Goal: Task Accomplishment & Management: Manage account settings

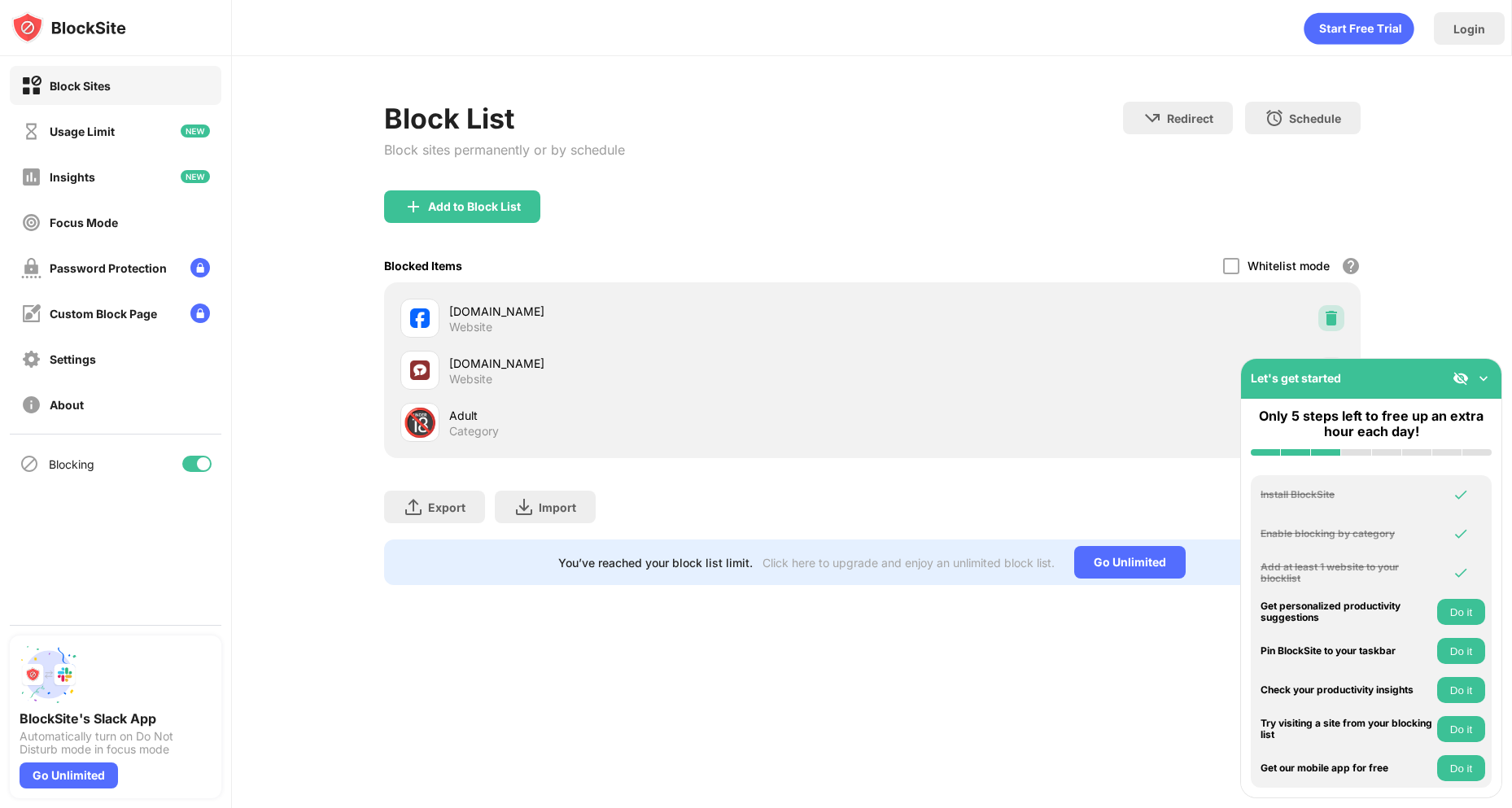
click at [1337, 312] on img at bounding box center [1331, 319] width 17 height 17
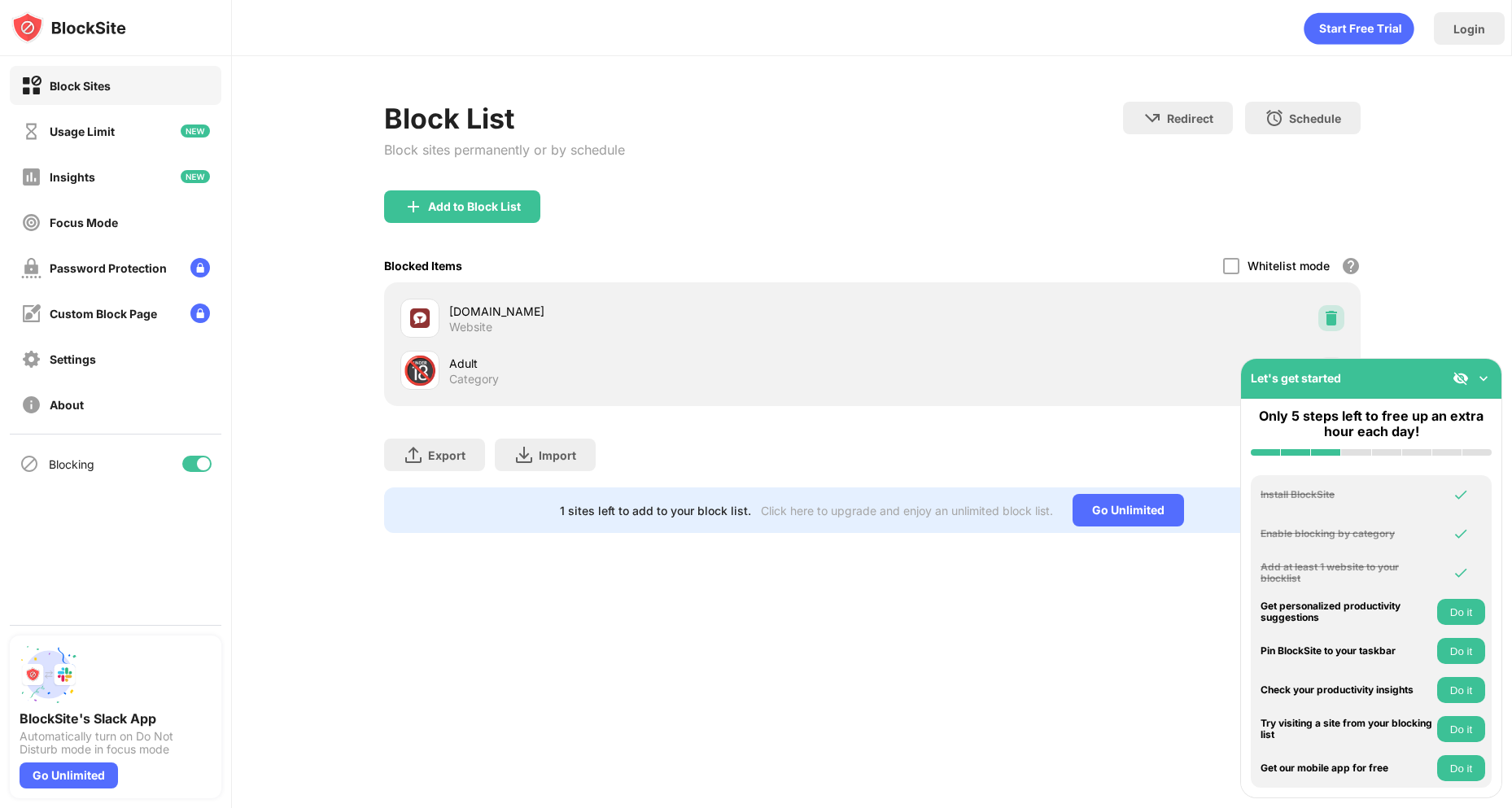
click at [1329, 323] on img at bounding box center [1331, 319] width 17 height 17
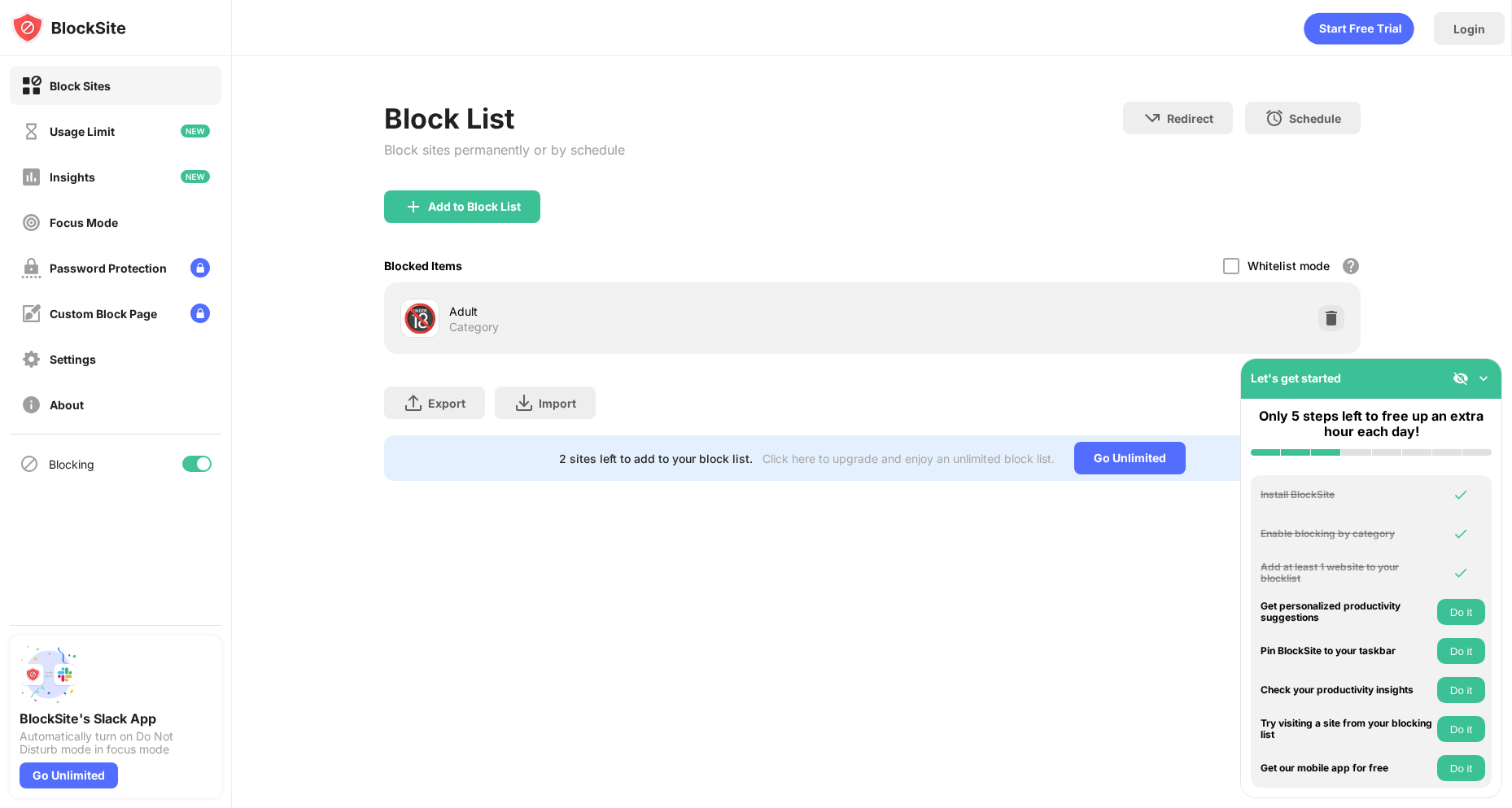
click at [1325, 322] on img at bounding box center [1331, 319] width 17 height 17
